Goal: Information Seeking & Learning: Find contact information

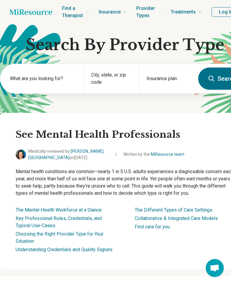
click at [151, 17] on span "Provider Types" at bounding box center [146, 12] width 20 height 16
click at [150, 11] on span "Provider Types" at bounding box center [146, 12] width 20 height 16
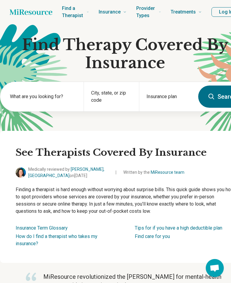
click at [117, 10] on span "Insurance" at bounding box center [110, 12] width 22 height 8
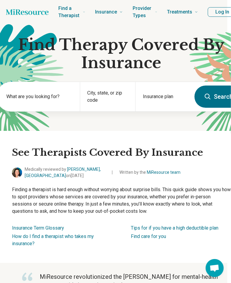
scroll to position [0, 5]
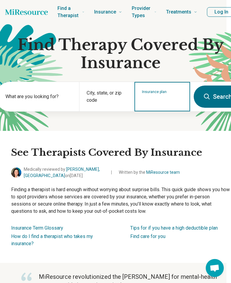
click at [158, 99] on input "Insurance plan" at bounding box center [162, 100] width 41 height 7
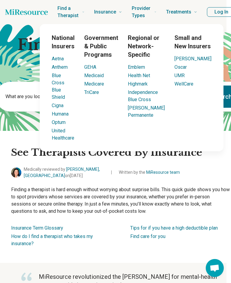
click at [64, 88] on link "Blue Cross Blue Shield" at bounding box center [58, 86] width 13 height 27
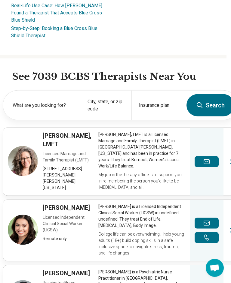
scroll to position [189, 5]
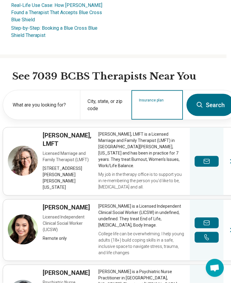
click at [157, 113] on input "Insurance plan" at bounding box center [157, 108] width 37 height 7
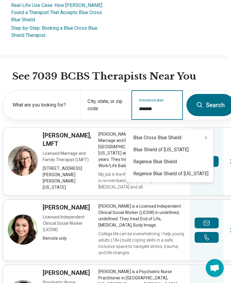
type input "**********"
click at [176, 147] on link "View profile" at bounding box center [120, 162] width 235 height 68
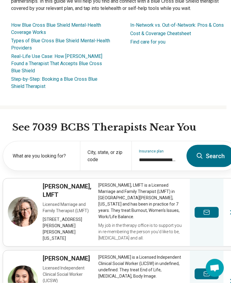
scroll to position [0, 5]
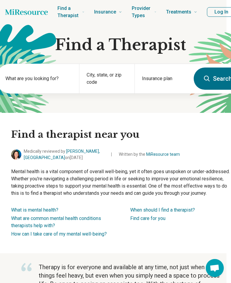
click at [72, 9] on span "Find a Therapist" at bounding box center [68, 12] width 22 height 16
click at [71, 16] on span "Find a Therapist" at bounding box center [68, 12] width 22 height 16
click at [55, 79] on label "What are you looking for?" at bounding box center [38, 78] width 66 height 7
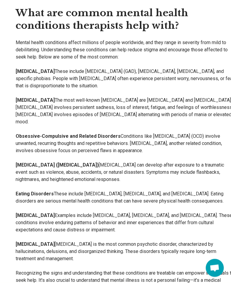
scroll to position [517, 0]
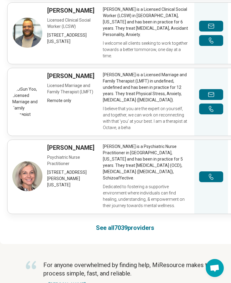
scroll to position [0, 5]
